Goal: Find specific page/section: Find specific page/section

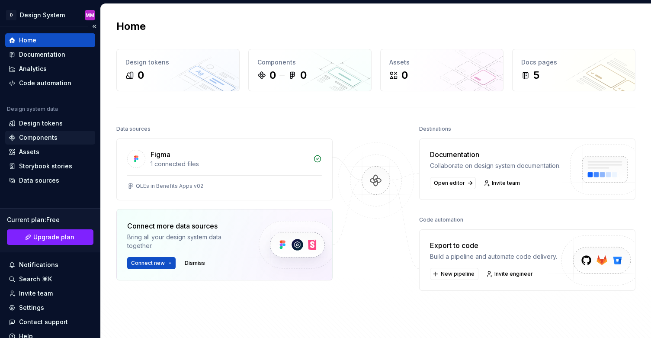
click at [46, 135] on div "Components" at bounding box center [38, 137] width 39 height 9
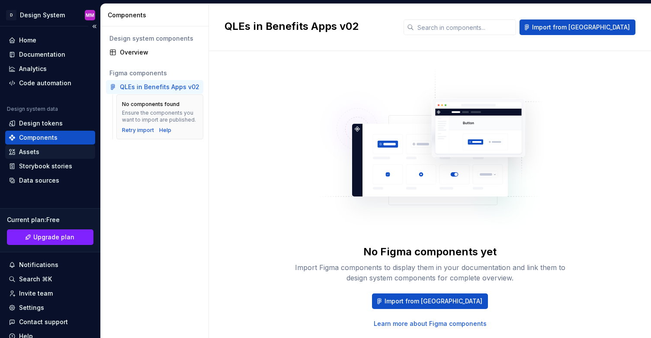
click at [41, 152] on div "Assets" at bounding box center [50, 152] width 83 height 9
